Goal: Task Accomplishment & Management: Use online tool/utility

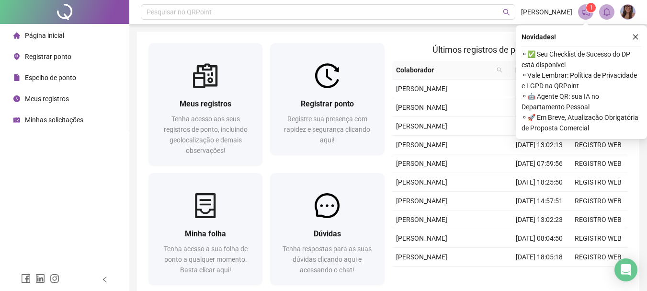
click at [73, 76] on span "Espelho de ponto" at bounding box center [50, 78] width 51 height 8
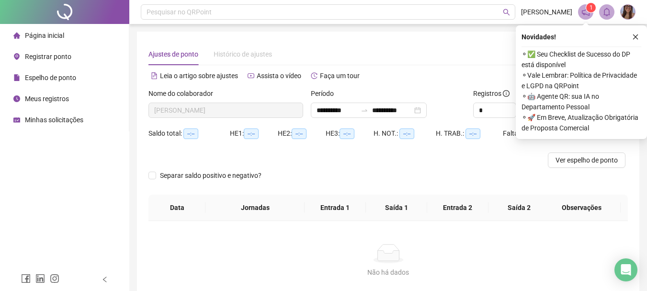
type input "**********"
click at [635, 36] on icon "close" at bounding box center [635, 36] width 5 height 5
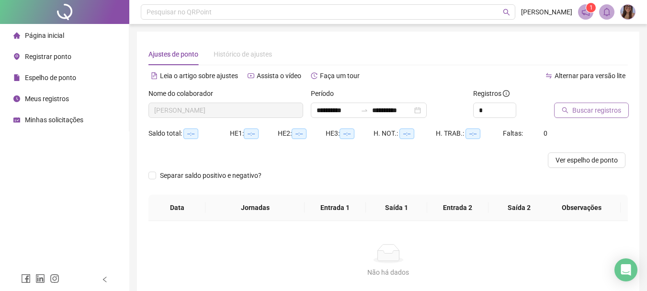
click at [586, 111] on span "Buscar registros" at bounding box center [597, 110] width 49 height 11
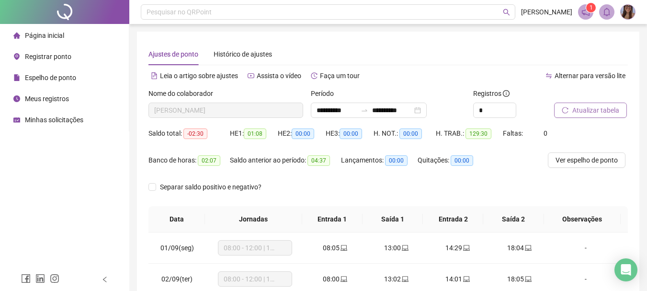
click at [76, 37] on li "Página inicial" at bounding box center [64, 35] width 125 height 19
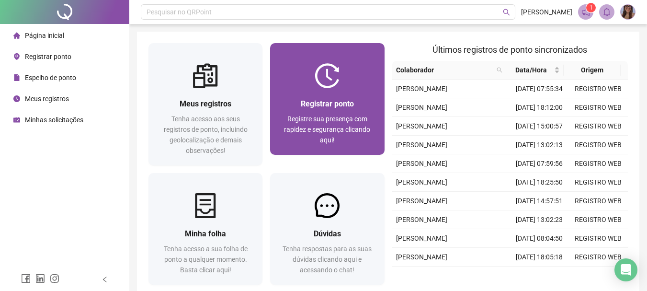
click at [347, 83] on div at bounding box center [327, 75] width 114 height 25
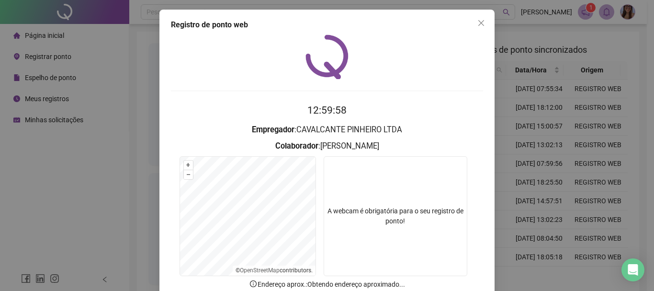
scroll to position [48, 0]
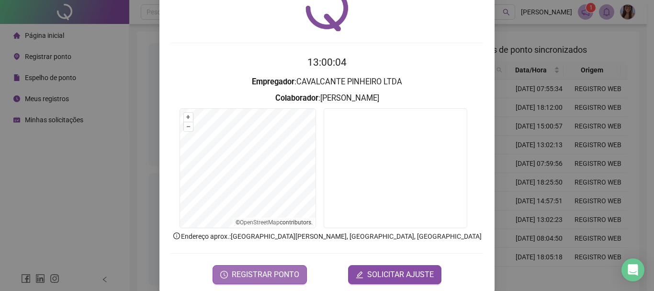
click at [261, 277] on span "REGISTRAR PONTO" at bounding box center [266, 274] width 68 height 11
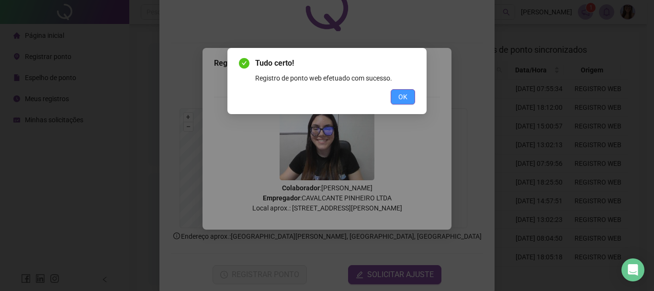
click at [413, 93] on button "OK" at bounding box center [403, 96] width 24 height 15
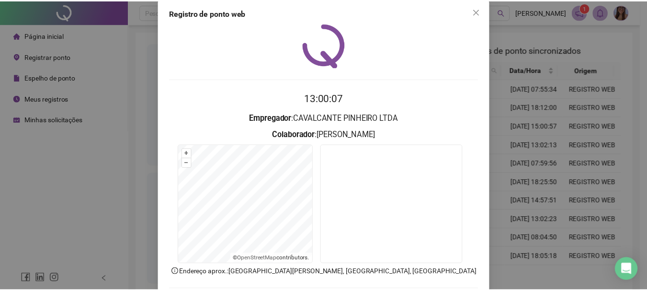
scroll to position [0, 0]
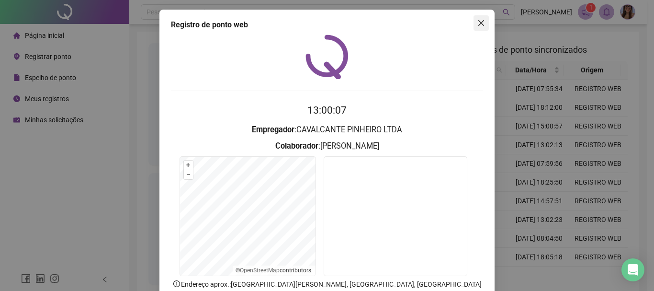
click at [478, 24] on icon "close" at bounding box center [482, 23] width 8 height 8
